Goal: Check status: Check status

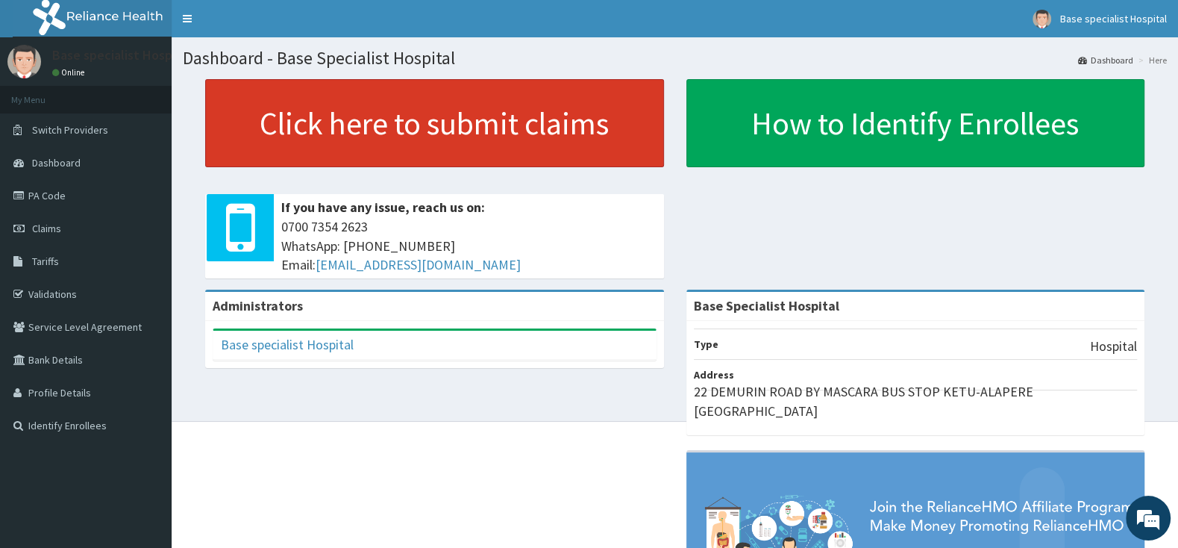
click at [544, 148] on link "Click here to submit claims" at bounding box center [434, 123] width 459 height 88
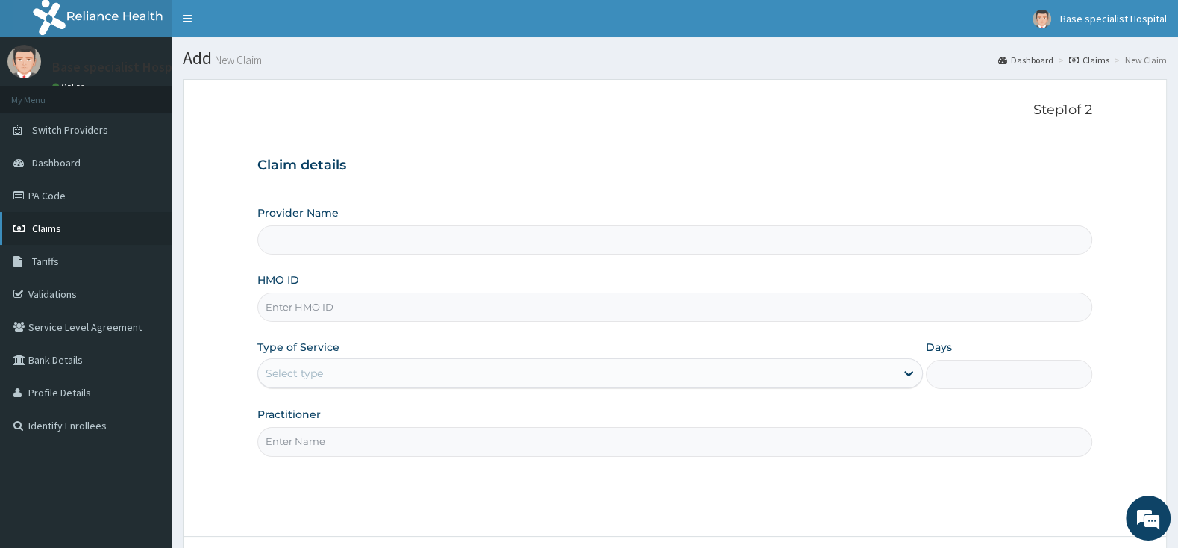
type input "Base Specialist Hospital"
click at [67, 220] on link "Claims" at bounding box center [86, 228] width 172 height 33
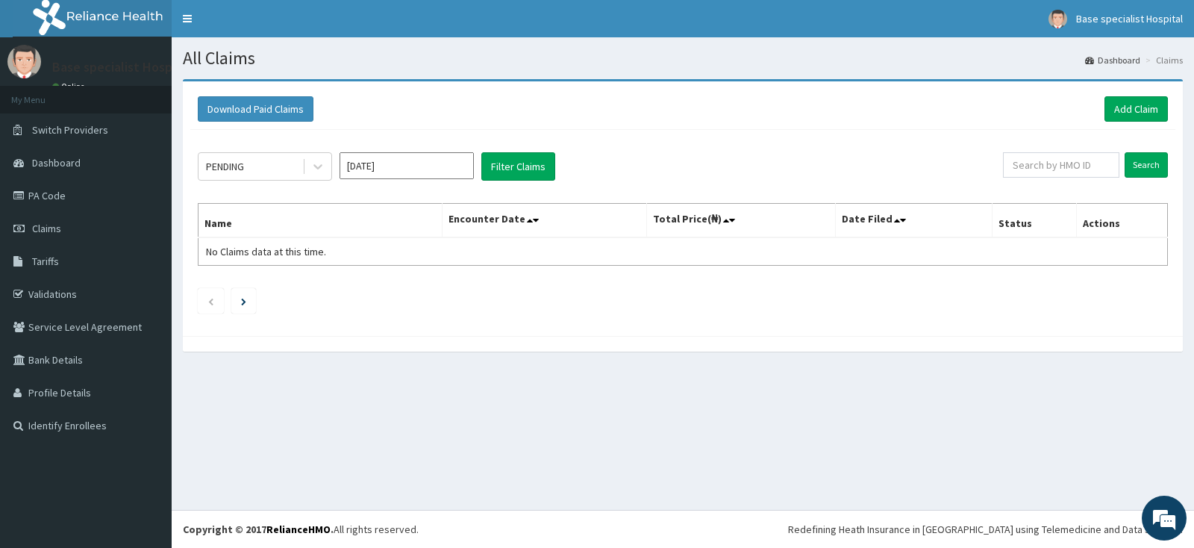
click at [439, 174] on input "Aug 2025" at bounding box center [406, 165] width 134 height 27
click at [410, 293] on div "Aug" at bounding box center [407, 291] width 30 height 28
click at [314, 163] on icon at bounding box center [317, 166] width 15 height 15
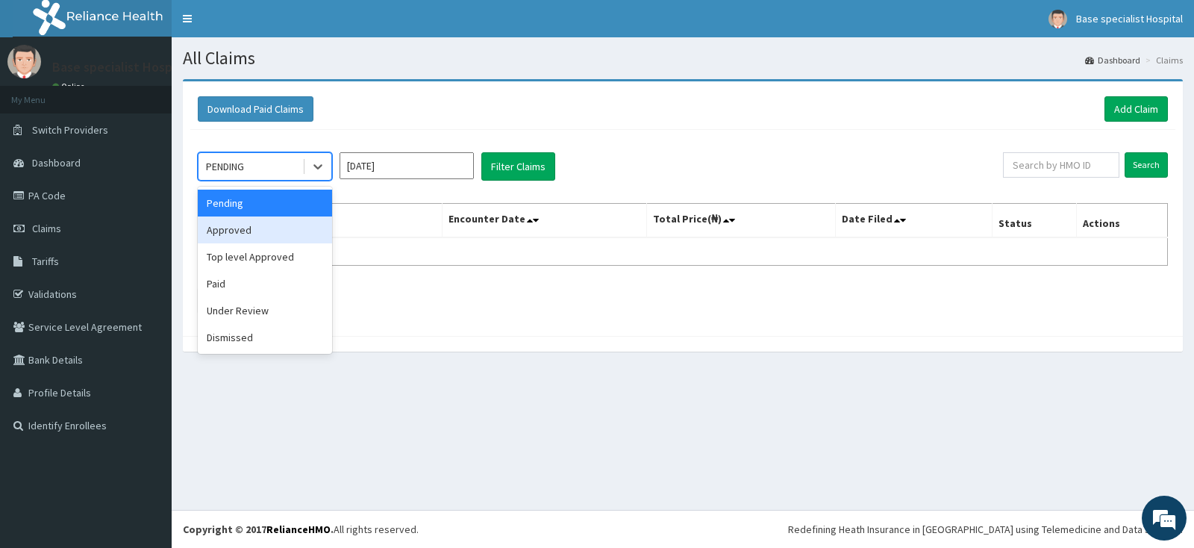
click at [295, 227] on div "Approved" at bounding box center [265, 229] width 134 height 27
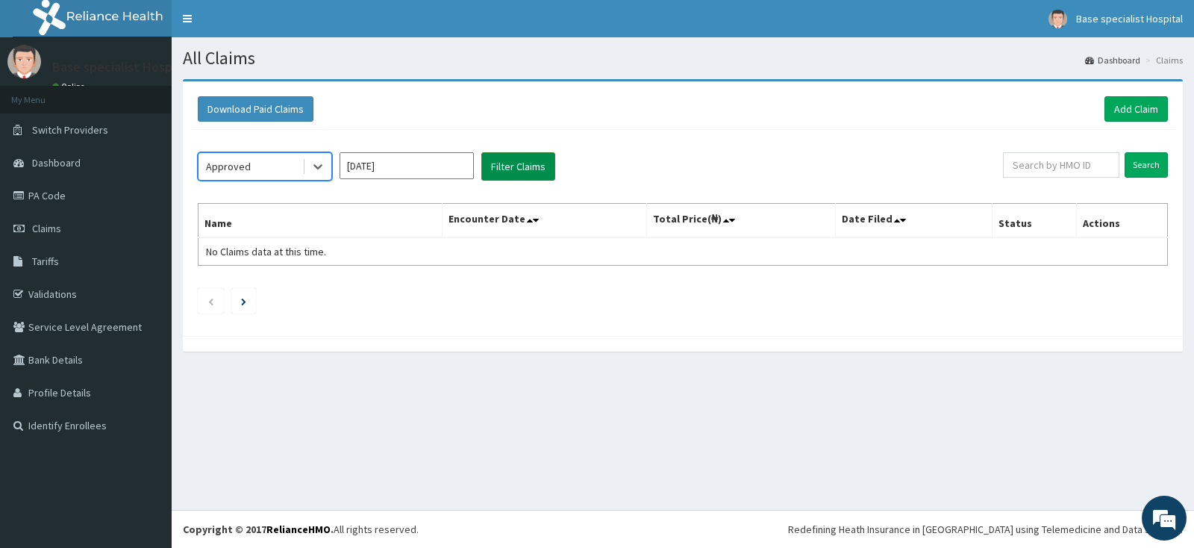
click at [513, 164] on button "Filter Claims" at bounding box center [518, 166] width 74 height 28
click at [512, 164] on button "Filter Claims" at bounding box center [518, 166] width 74 height 28
click at [317, 161] on icon at bounding box center [317, 166] width 15 height 15
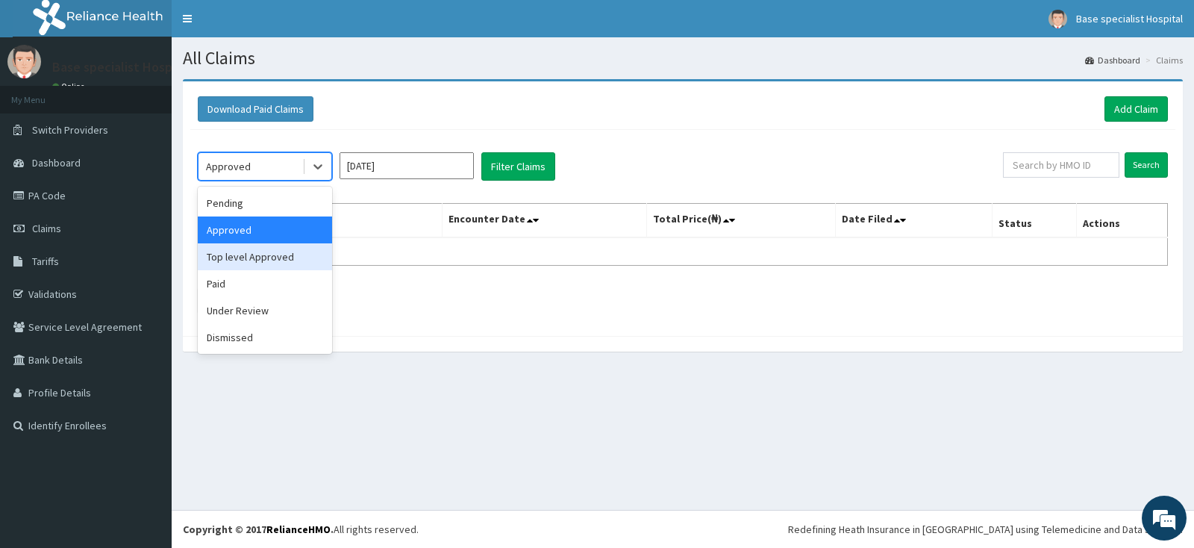
click at [282, 263] on div "Top level Approved" at bounding box center [265, 256] width 134 height 27
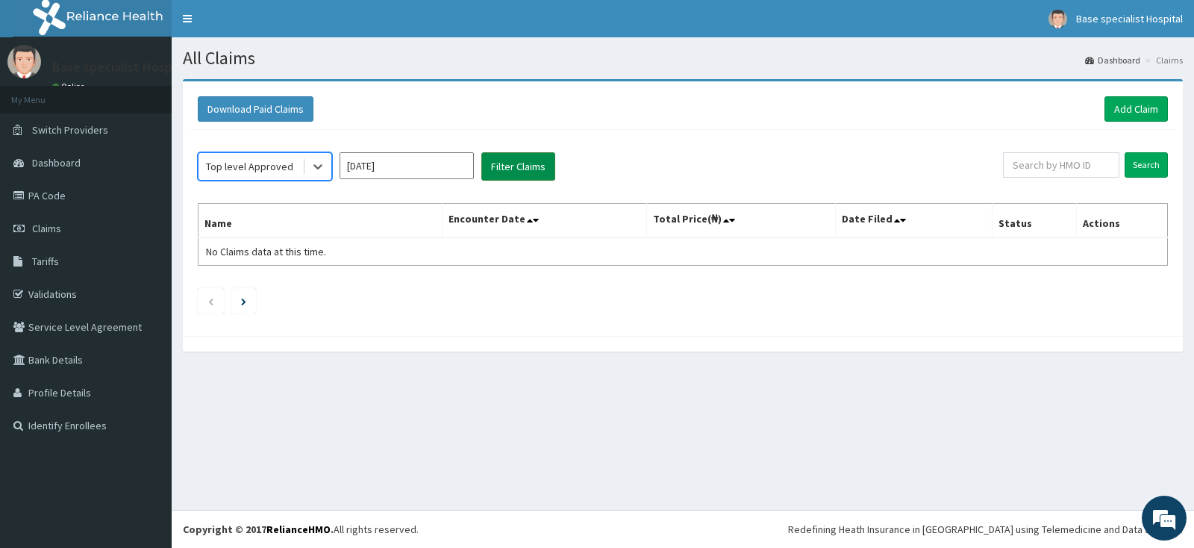
click at [499, 163] on button "Filter Claims" at bounding box center [518, 166] width 74 height 28
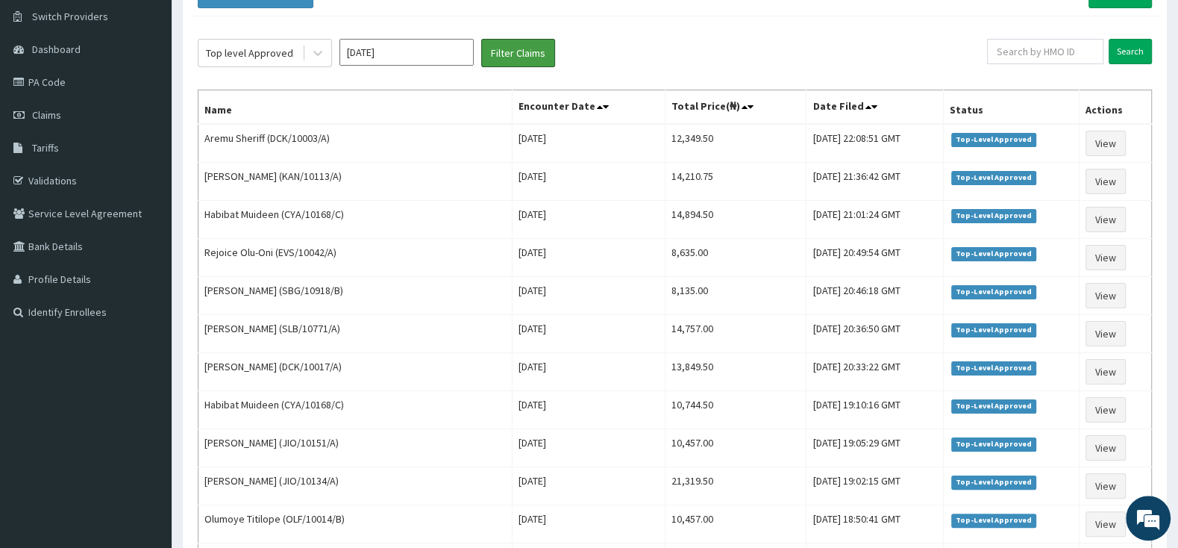
scroll to position [17, 0]
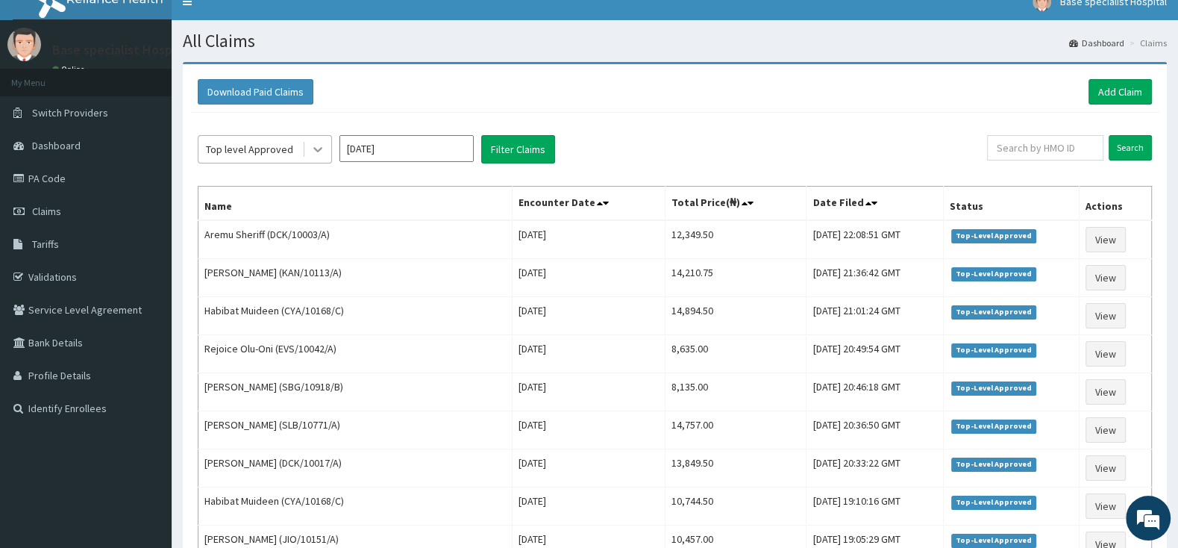
click at [320, 150] on icon at bounding box center [317, 150] width 9 height 5
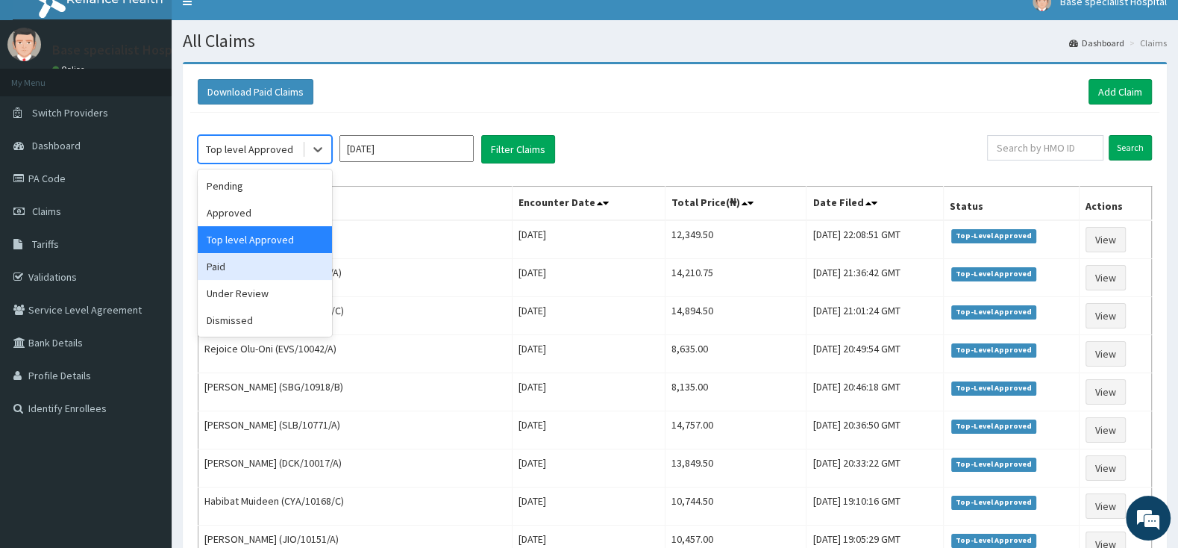
click at [257, 266] on div "Paid" at bounding box center [265, 266] width 134 height 27
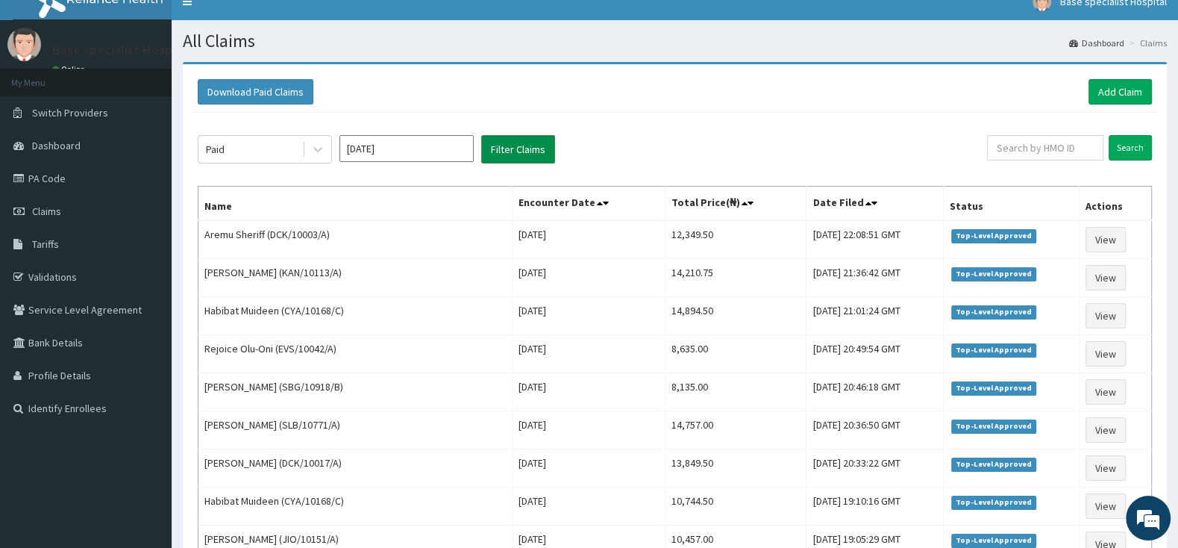
click at [524, 153] on button "Filter Claims" at bounding box center [518, 149] width 74 height 28
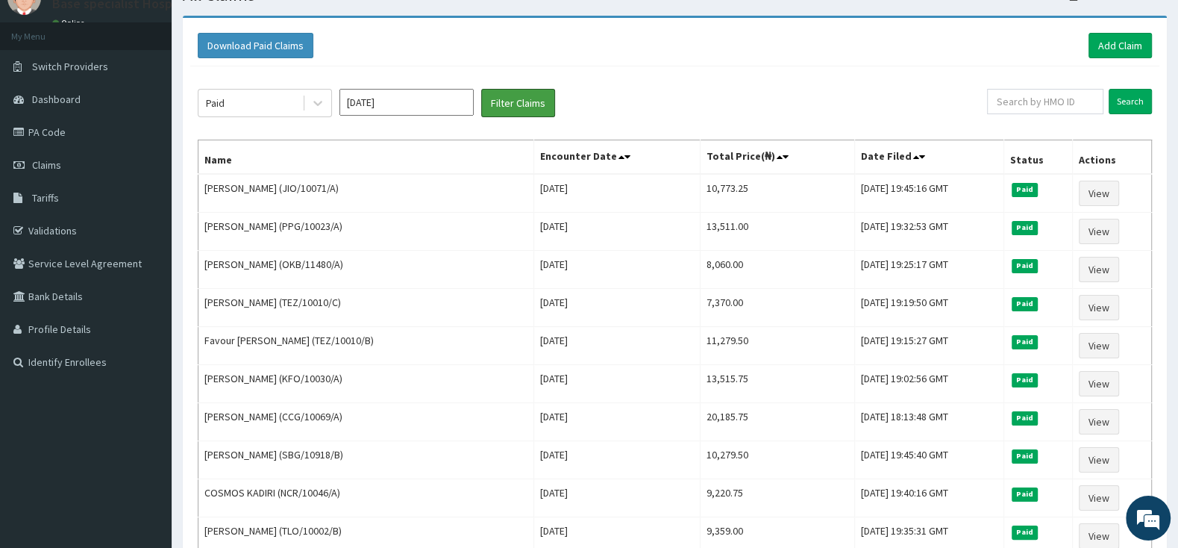
scroll to position [20, 0]
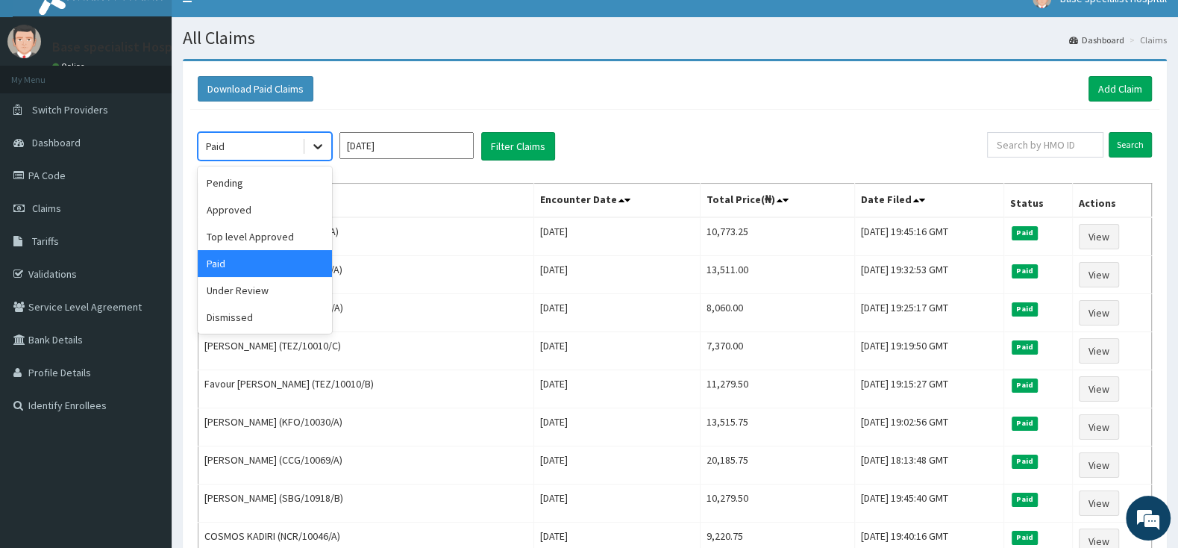
click at [318, 142] on icon at bounding box center [317, 146] width 15 height 15
click at [292, 232] on div "Top level Approved" at bounding box center [265, 236] width 134 height 27
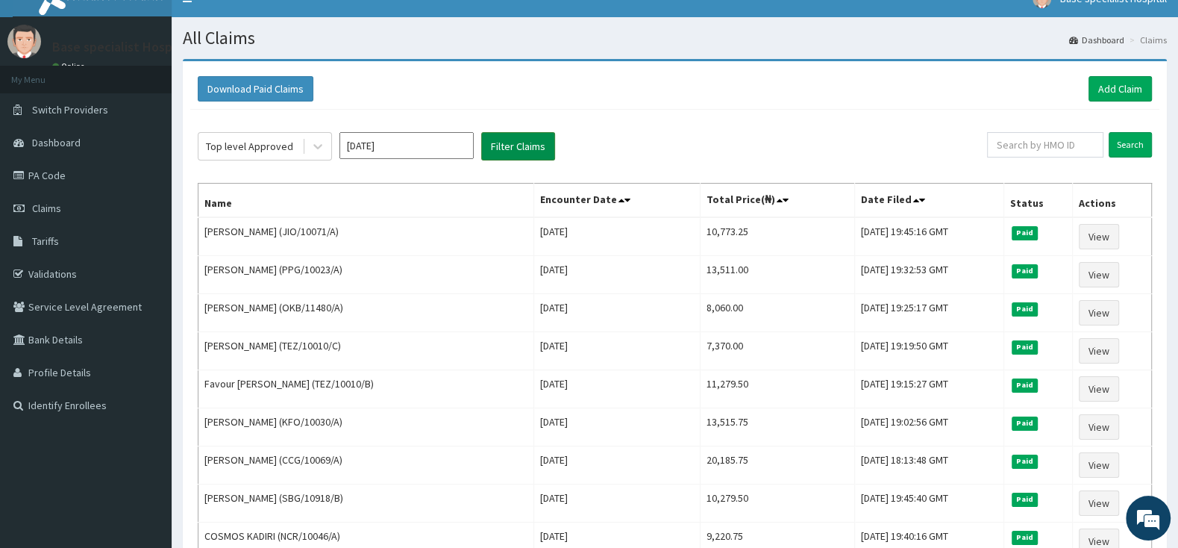
click at [513, 139] on button "Filter Claims" at bounding box center [518, 146] width 74 height 28
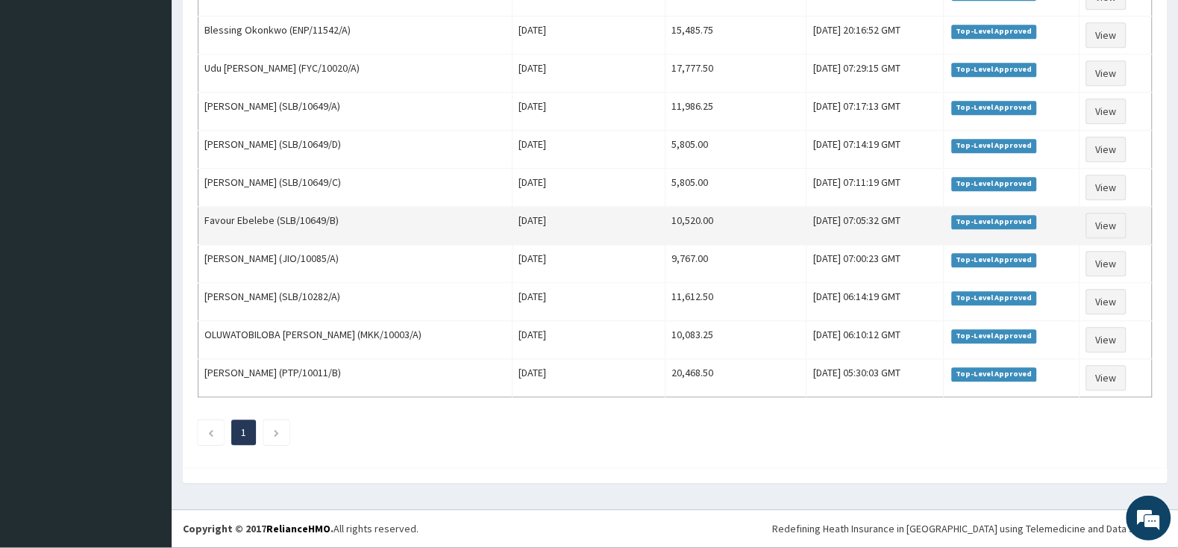
scroll to position [1192, 0]
